Goal: Check status: Check status

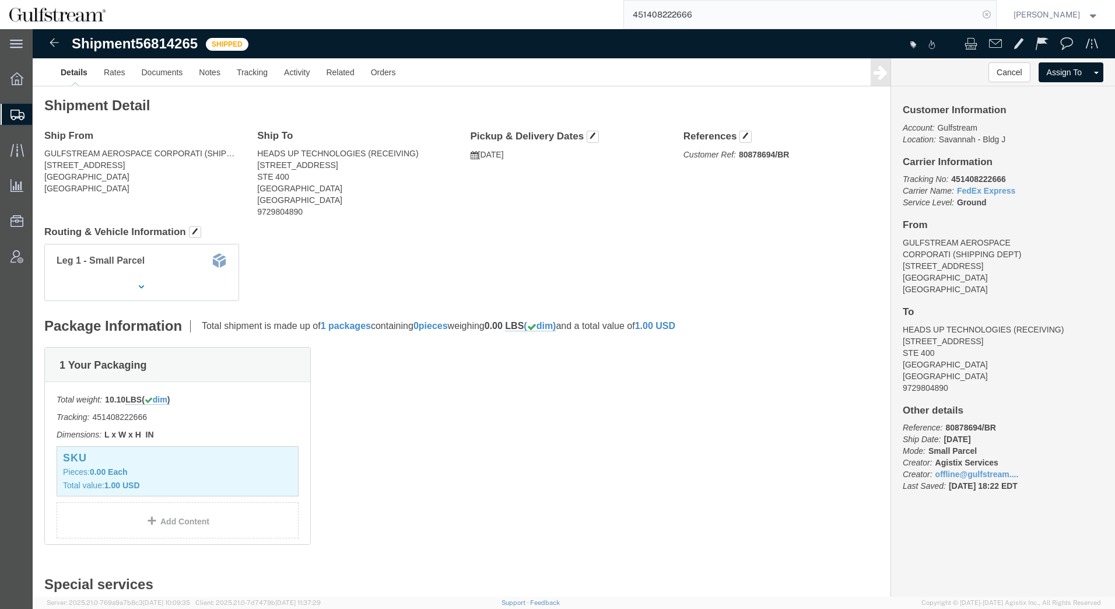
click at [987, 17] on icon at bounding box center [986, 14] width 16 height 16
paste input "427185145637"
type input "427185145637"
click at [986, 13] on icon at bounding box center [986, 14] width 16 height 16
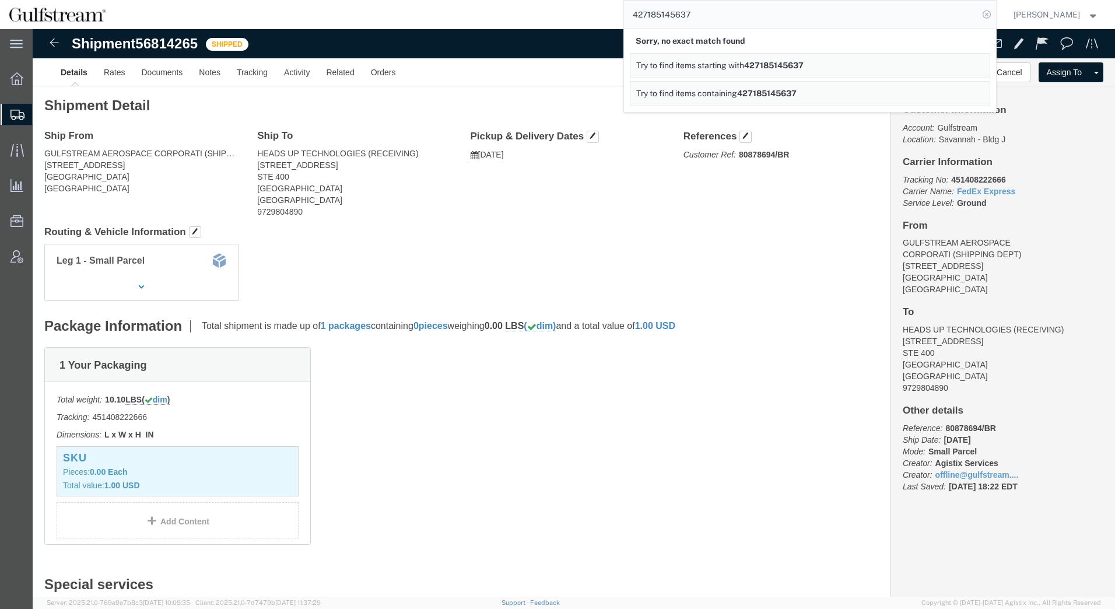
click at [987, 14] on icon at bounding box center [986, 14] width 16 height 16
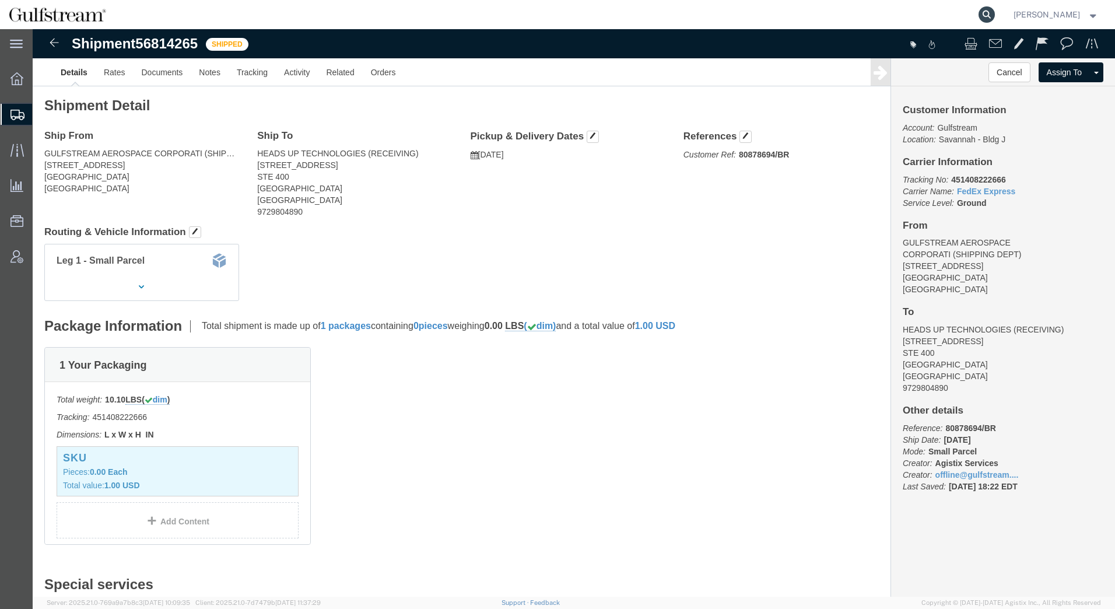
click at [986, 13] on icon at bounding box center [986, 14] width 16 height 16
paste input "444970002"
type input "444970002"
click at [987, 17] on icon at bounding box center [986, 14] width 16 height 16
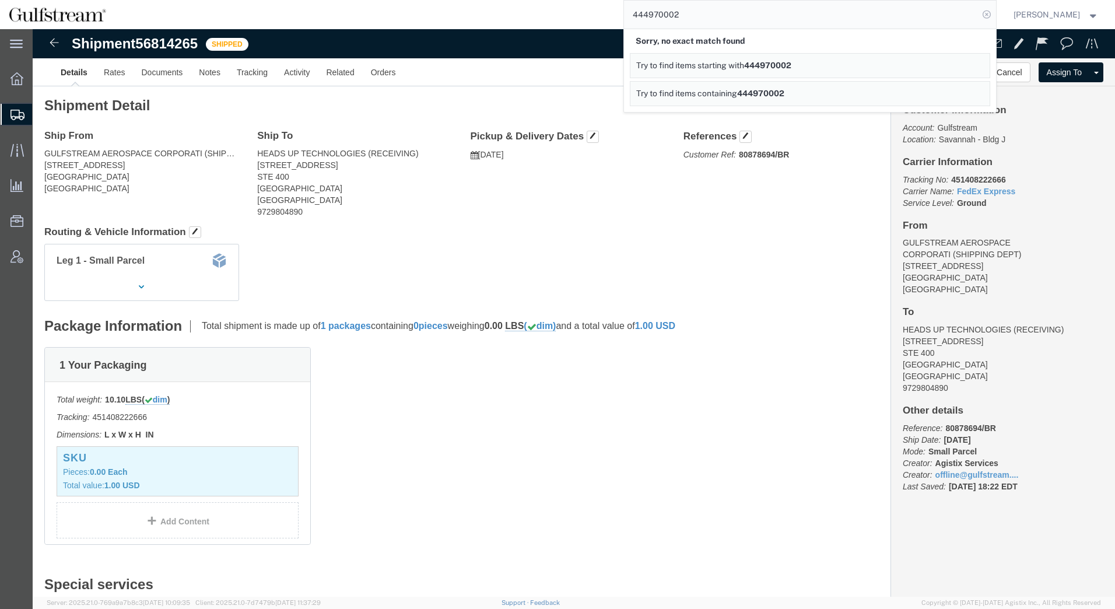
click at [986, 12] on icon at bounding box center [986, 14] width 16 height 16
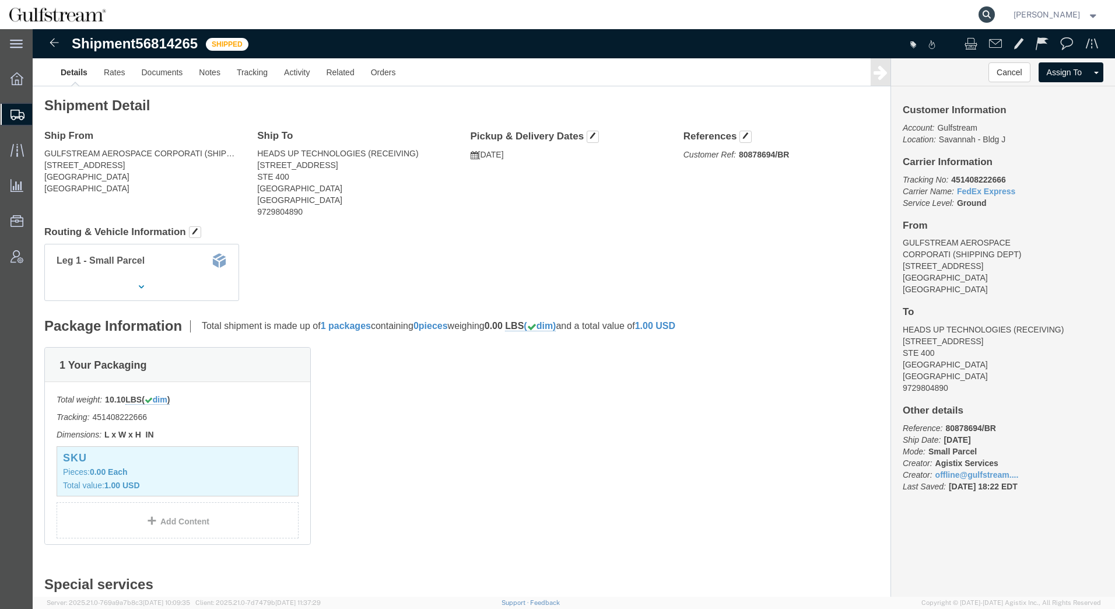
click at [985, 15] on icon at bounding box center [986, 14] width 16 height 16
paste input "6028620496"
type input "6028620496"
click at [989, 13] on icon at bounding box center [986, 14] width 16 height 16
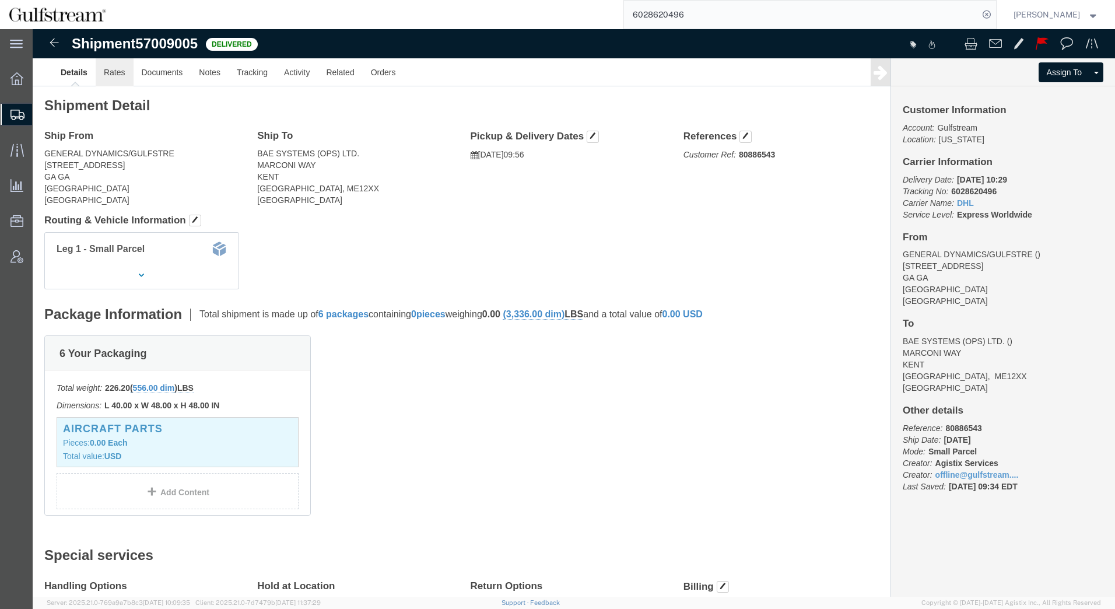
click link "Rates"
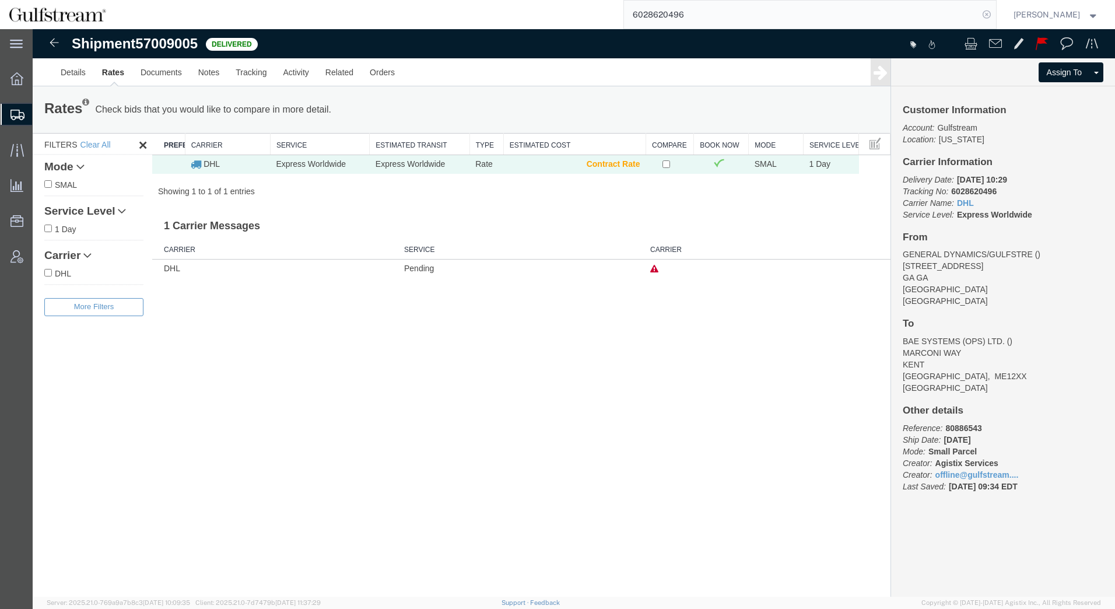
click at [990, 18] on icon at bounding box center [986, 14] width 16 height 16
click at [978, 14] on agx-global-search at bounding box center [809, 14] width 373 height 29
click at [987, 16] on icon at bounding box center [986, 14] width 16 height 16
click at [897, 15] on input "search" at bounding box center [801, 15] width 354 height 28
type input "438583906"
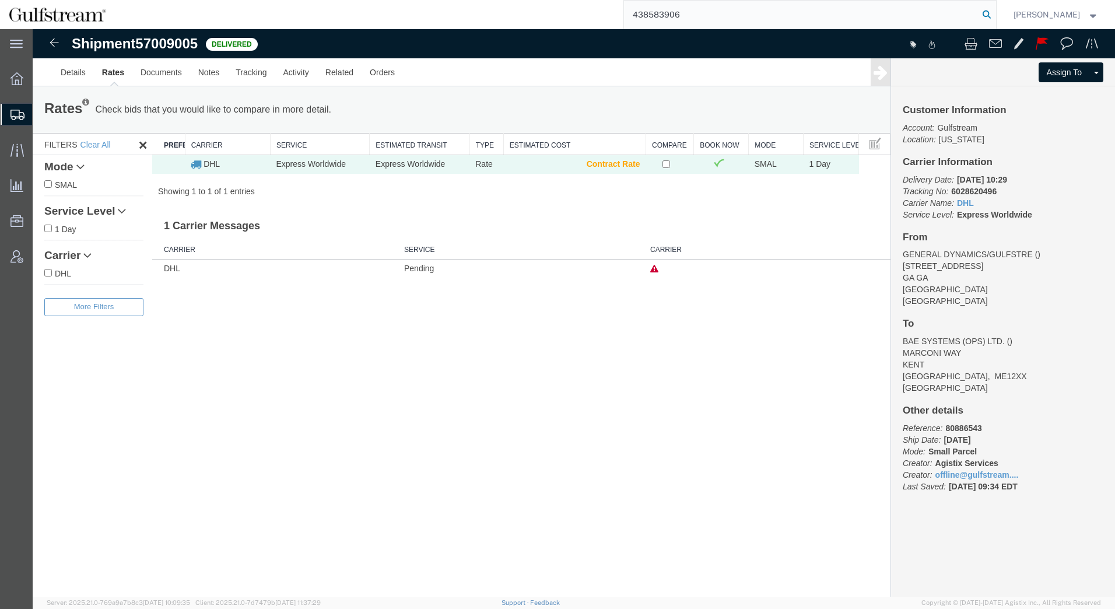
click at [990, 17] on icon at bounding box center [986, 14] width 16 height 16
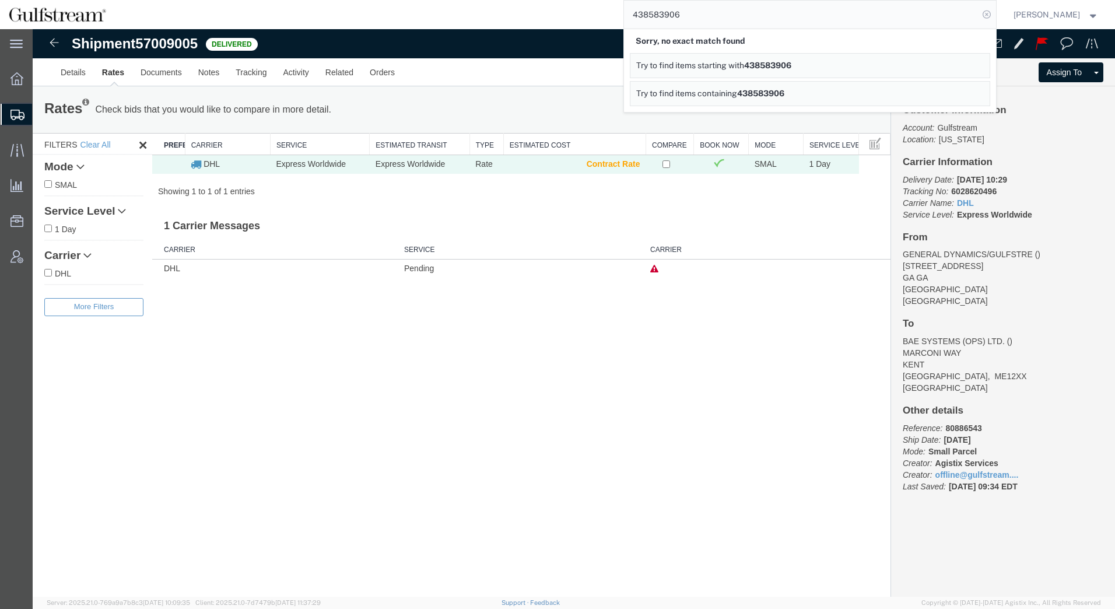
click at [990, 15] on icon at bounding box center [986, 14] width 16 height 16
